Goal: Find specific page/section: Find specific page/section

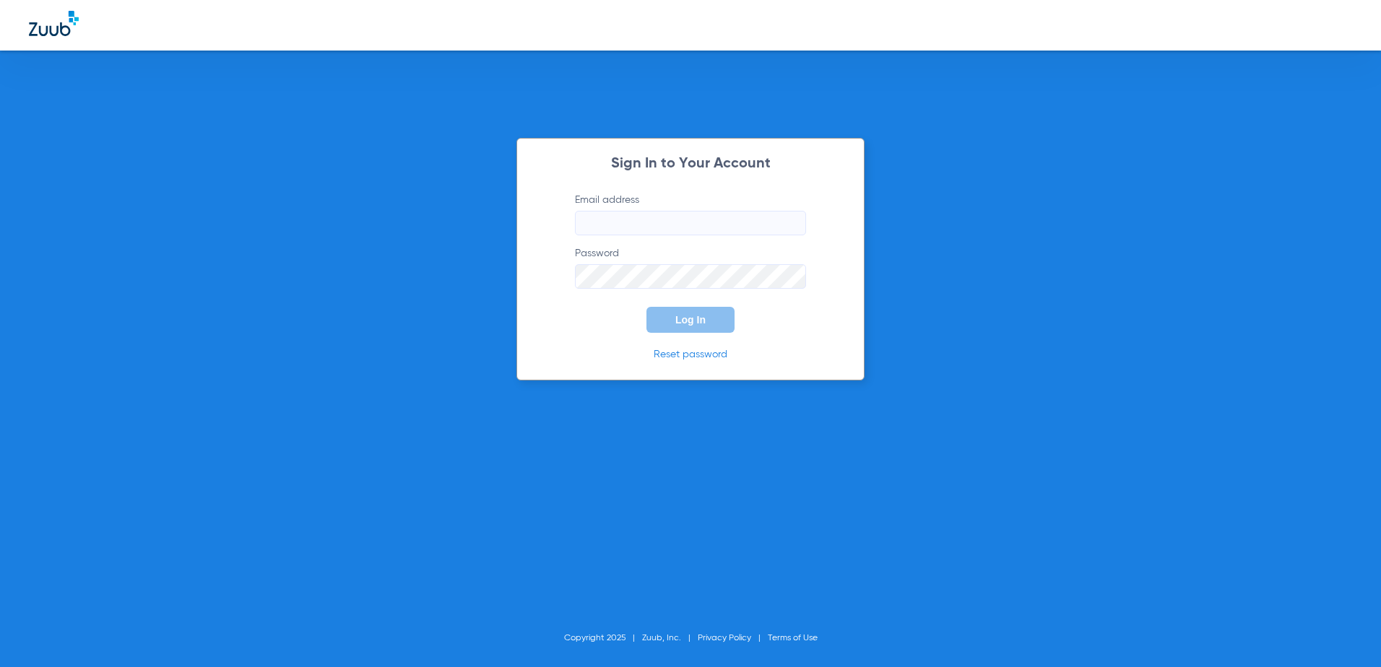
type input "[EMAIL_ADDRESS][DOMAIN_NAME]"
click at [680, 321] on span "Log In" at bounding box center [690, 320] width 30 height 12
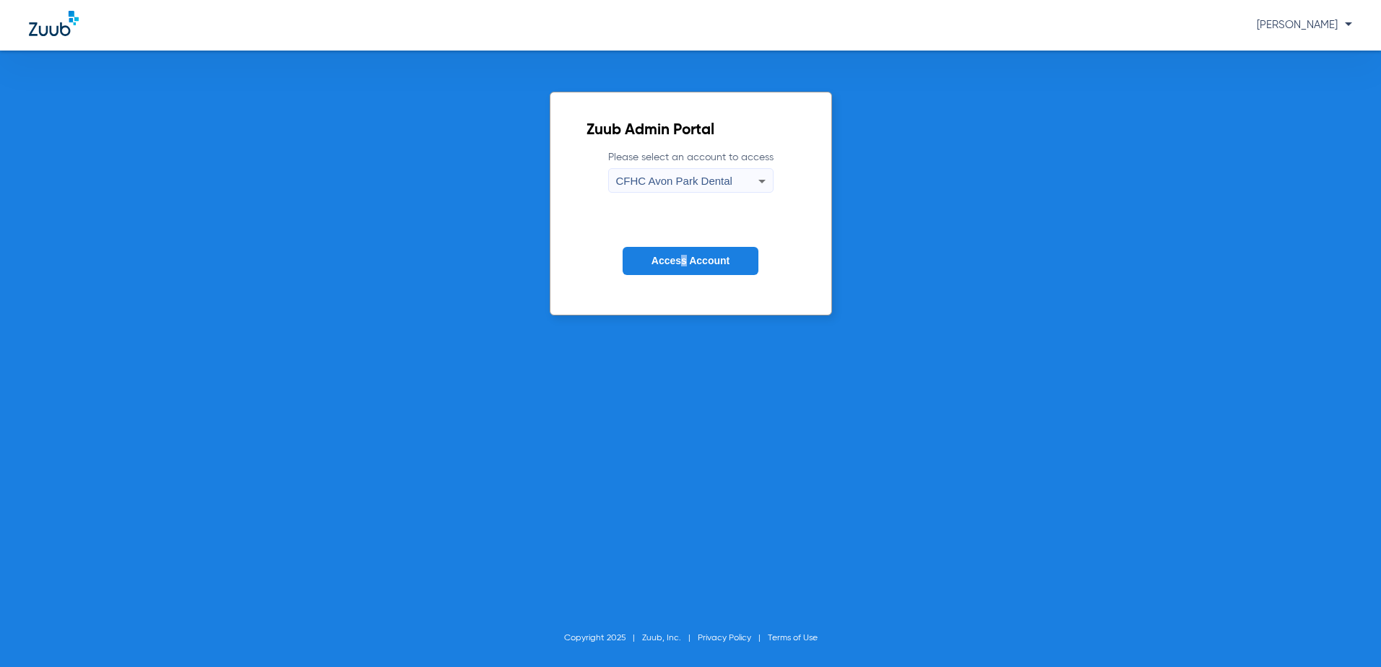
click at [687, 194] on form "Please select an account to access [GEOGRAPHIC_DATA] Dental Access Account" at bounding box center [690, 223] width 209 height 147
drag, startPoint x: 687, startPoint y: 194, endPoint x: 752, endPoint y: 185, distance: 65.7
click at [752, 186] on div "CFHC Avon Park Dental" at bounding box center [687, 181] width 142 height 25
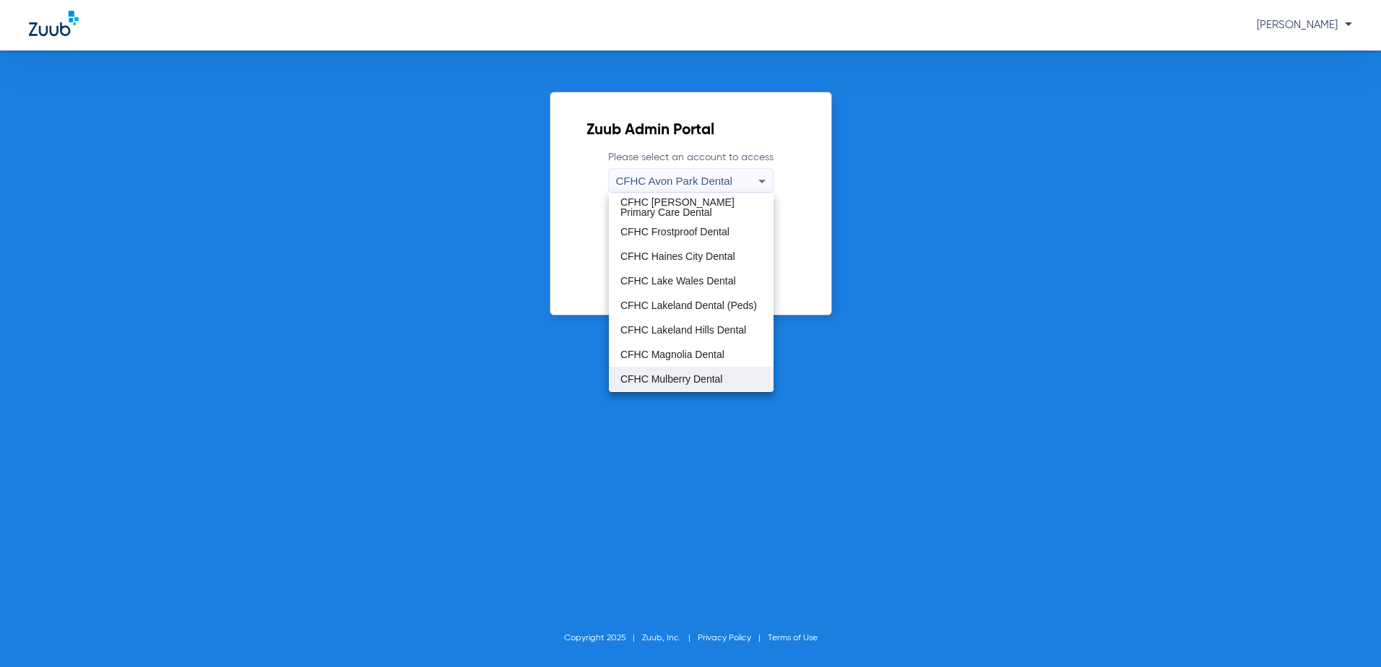
scroll to position [72, 0]
drag, startPoint x: 693, startPoint y: 379, endPoint x: 697, endPoint y: 347, distance: 32.1
click at [693, 378] on span "CFHC Wauchula Primary Care Dental" at bounding box center [691, 379] width 142 height 20
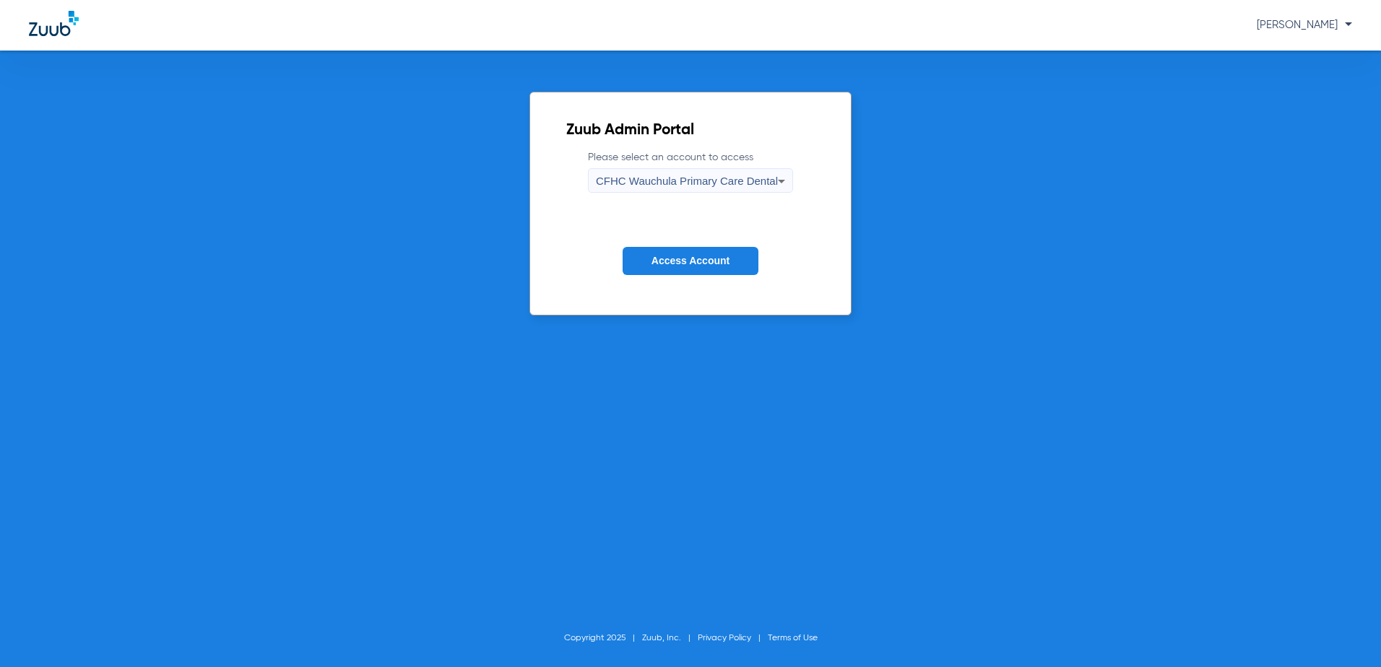
click at [700, 260] on span "Access Account" at bounding box center [690, 261] width 78 height 12
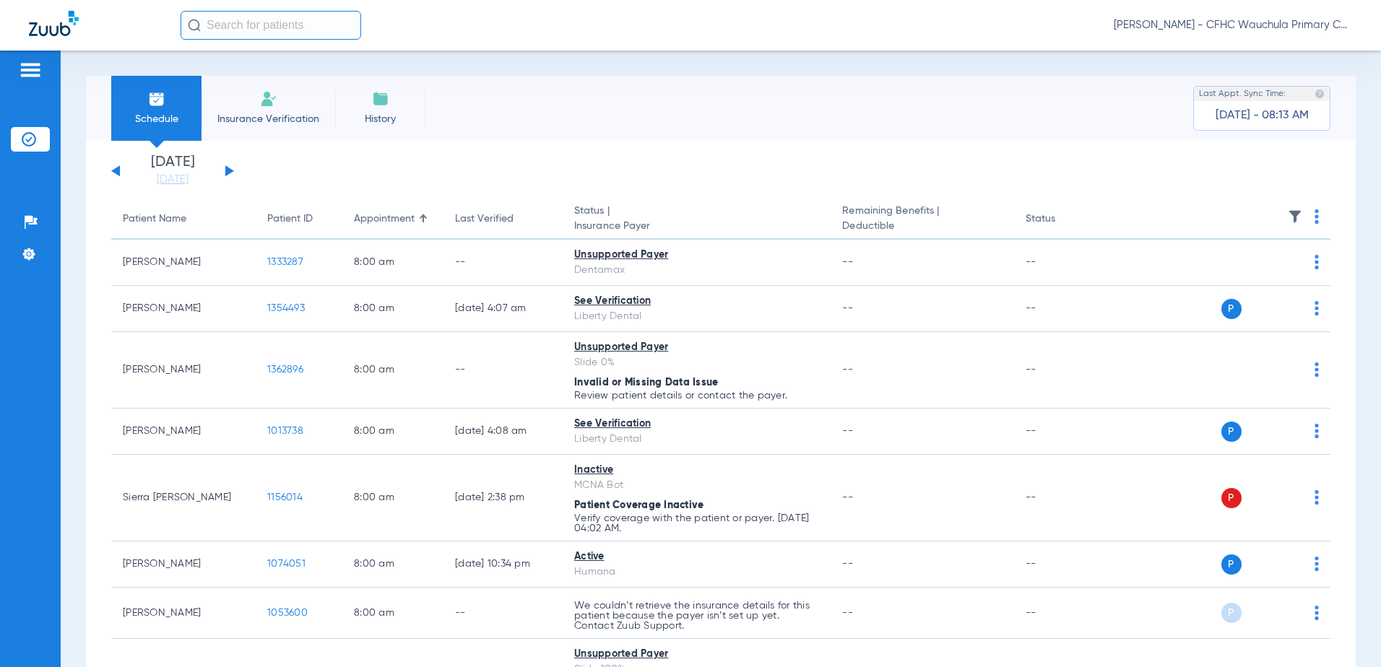
click at [231, 172] on button at bounding box center [229, 170] width 9 height 11
